Goal: Task Accomplishment & Management: Use online tool/utility

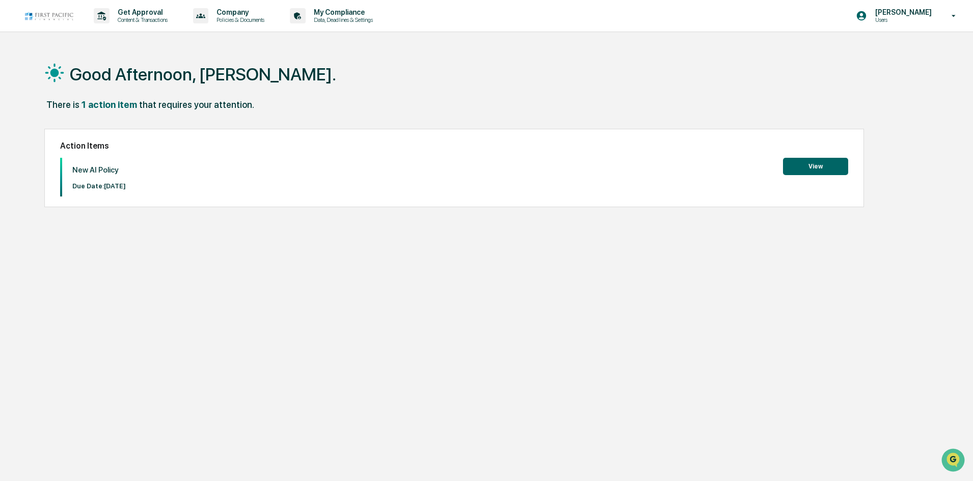
click at [815, 164] on button "View" at bounding box center [815, 166] width 65 height 17
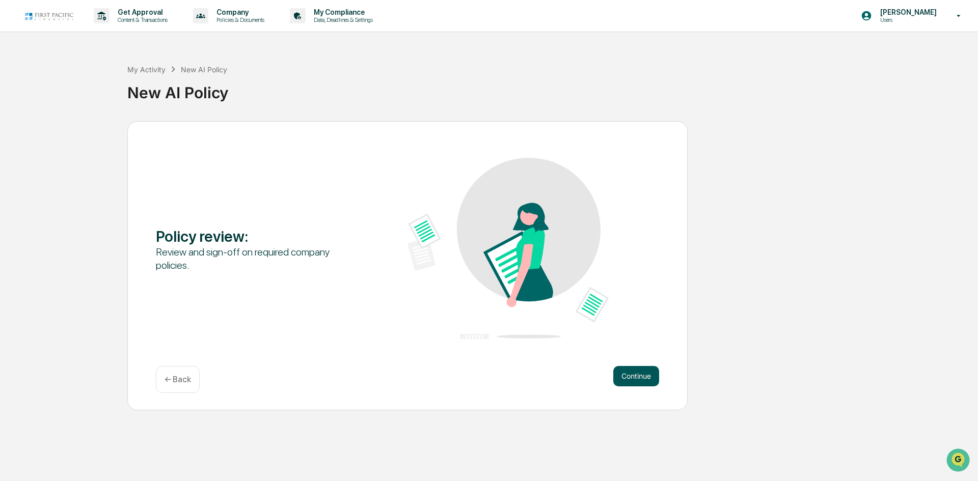
click at [637, 379] on button "Continue" at bounding box center [636, 376] width 46 height 20
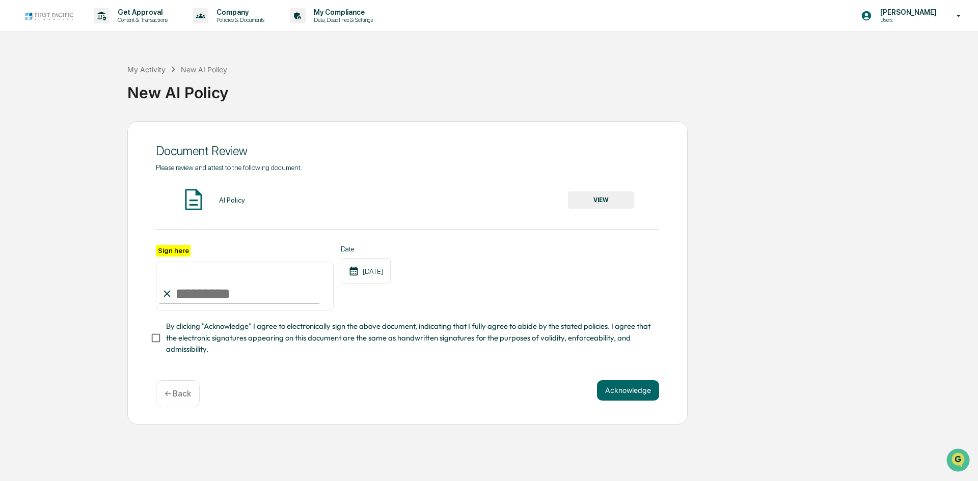
click at [597, 201] on button "VIEW" at bounding box center [601, 199] width 66 height 17
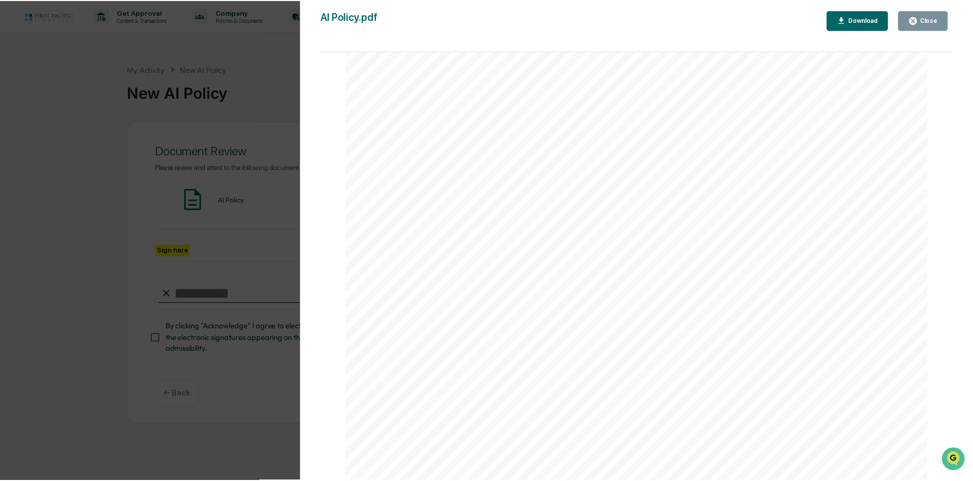
scroll to position [197, 0]
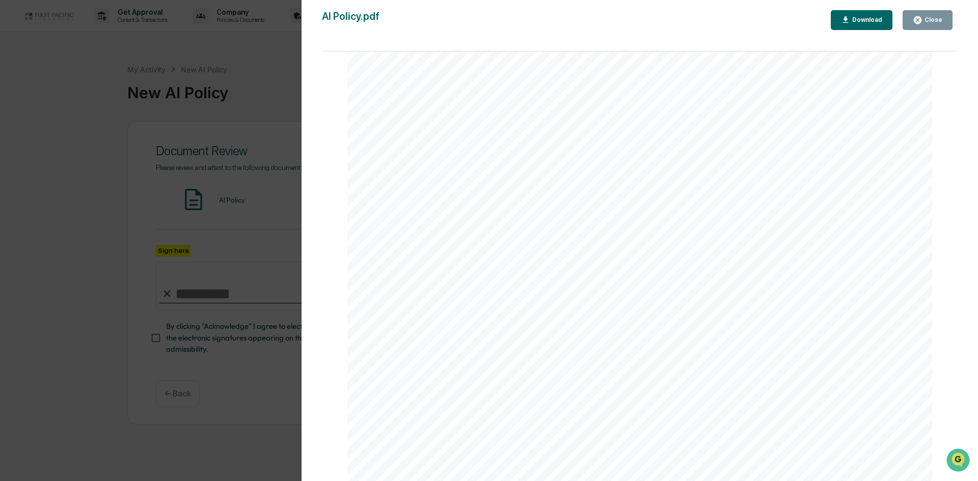
click at [928, 21] on div "Close" at bounding box center [932, 19] width 20 height 7
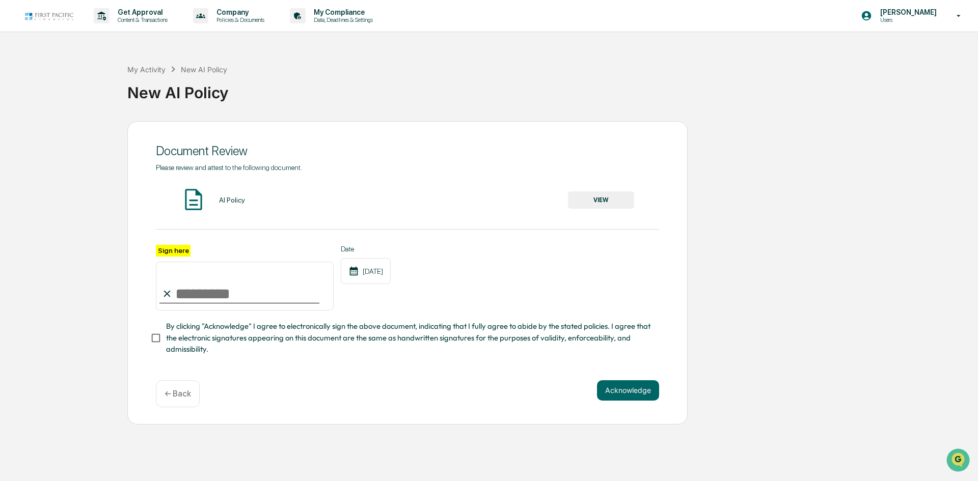
click at [255, 298] on input "Sign here" at bounding box center [245, 286] width 178 height 49
type input "**********"
click at [616, 396] on button "Acknowledge" at bounding box center [628, 390] width 62 height 20
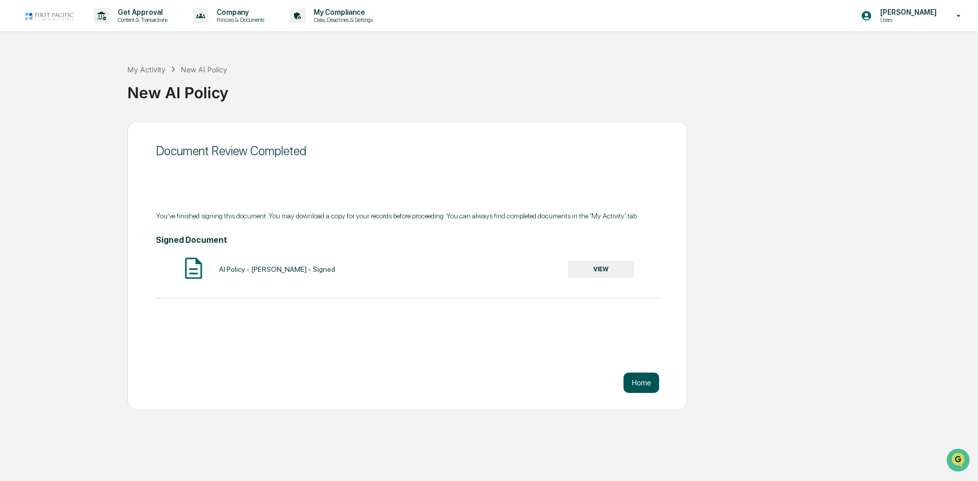
click at [629, 380] on button "Home" at bounding box center [641, 383] width 36 height 20
